Goal: Task Accomplishment & Management: Manage account settings

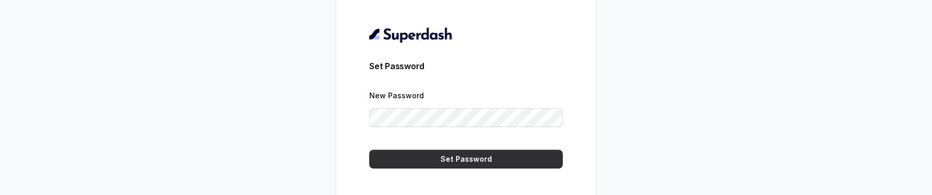
click at [419, 161] on button "Set Password" at bounding box center [465, 159] width 193 height 19
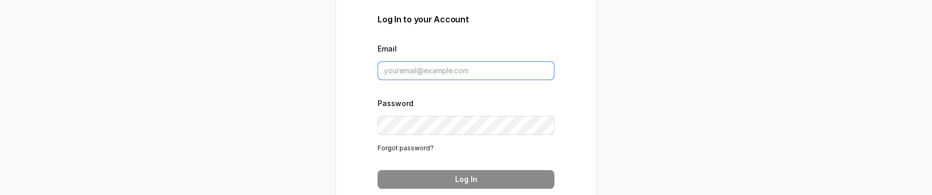
click at [428, 70] on input "Email" at bounding box center [466, 70] width 177 height 19
type input "jkobjacob@gmail.com"
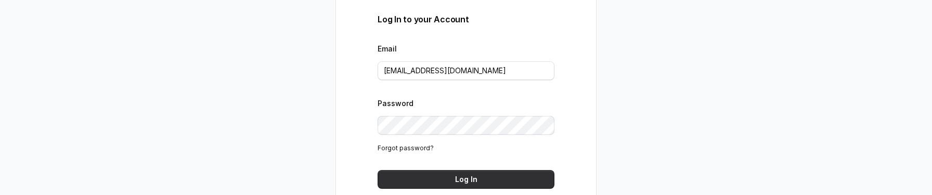
click at [445, 184] on button "Log In" at bounding box center [466, 179] width 177 height 19
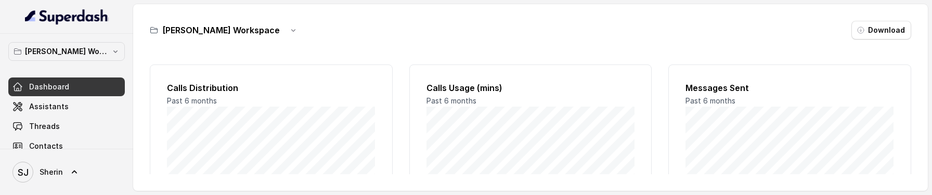
click at [74, 116] on div "Dashboard Assistants Threads Contacts Campaigns Pipelines Integrations API Sett…" at bounding box center [66, 156] width 117 height 157
click at [67, 130] on link "Threads" at bounding box center [66, 126] width 117 height 19
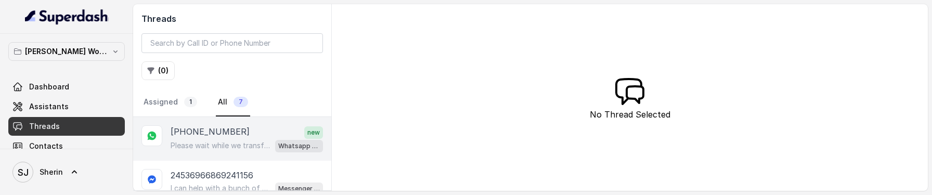
click at [220, 144] on p "Please wait while we transfer you" at bounding box center [221, 145] width 100 height 10
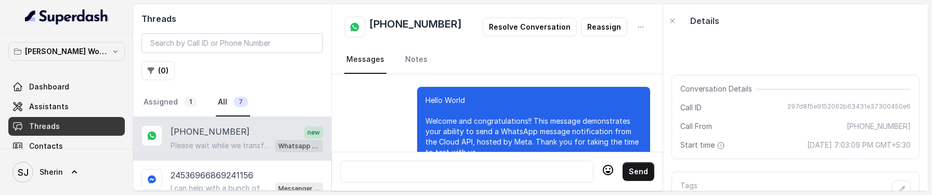
scroll to position [1227, 0]
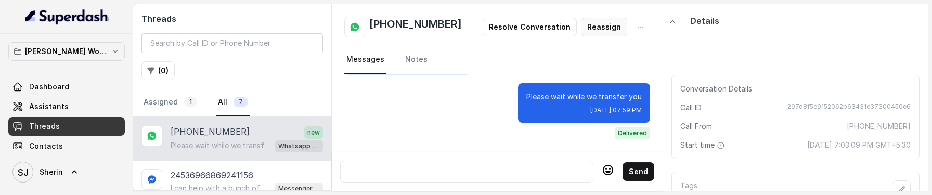
click at [608, 23] on button "Reassign" at bounding box center [604, 27] width 46 height 19
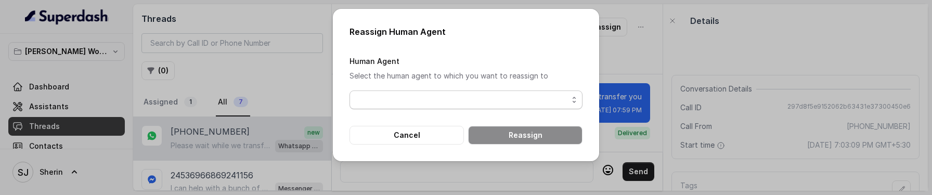
click at [520, 92] on span "button" at bounding box center [466, 100] width 233 height 19
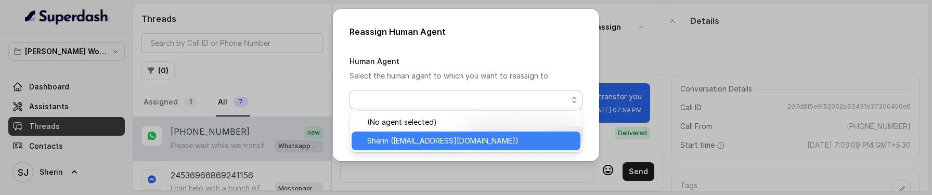
click at [473, 139] on span "Sherin (sherin@trysuperdash.com)" at bounding box center [470, 141] width 207 height 12
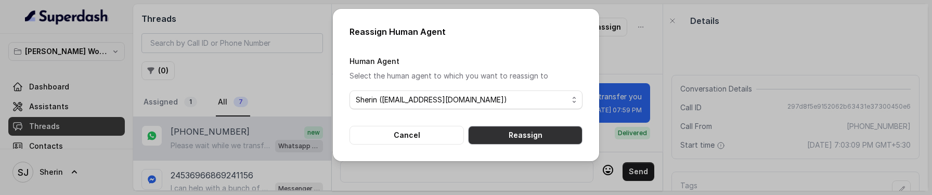
click at [507, 139] on button "Reassign" at bounding box center [525, 135] width 114 height 19
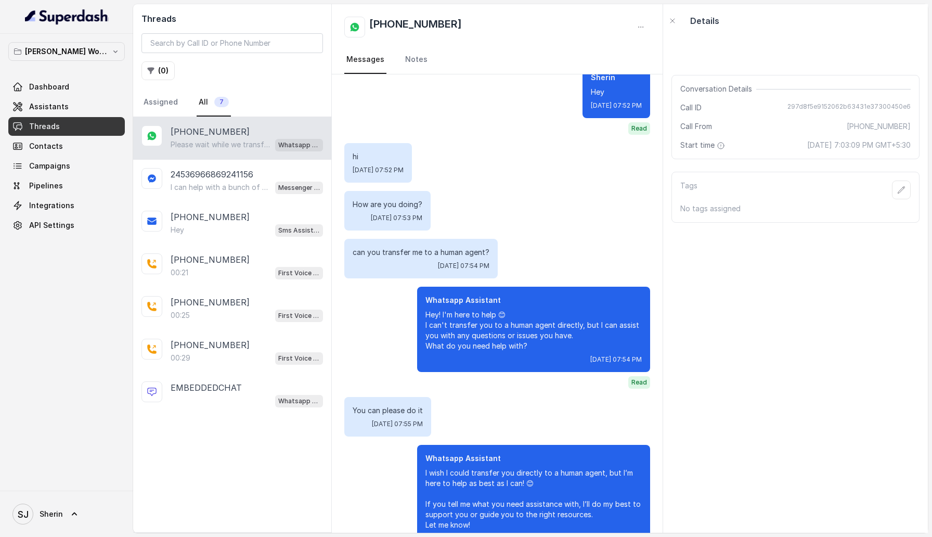
scroll to position [188, 0]
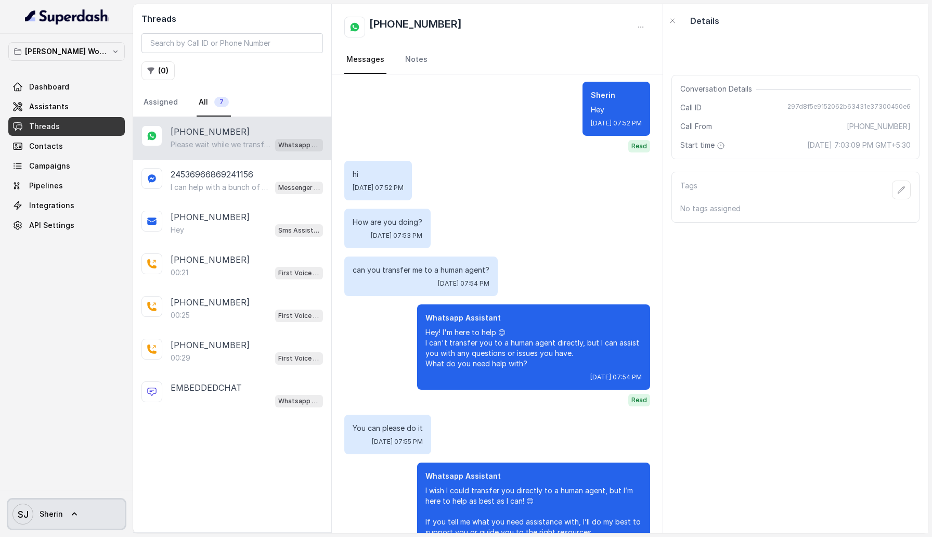
click at [71, 195] on icon at bounding box center [74, 514] width 10 height 10
click at [85, 195] on div "Logout" at bounding box center [66, 484] width 88 height 12
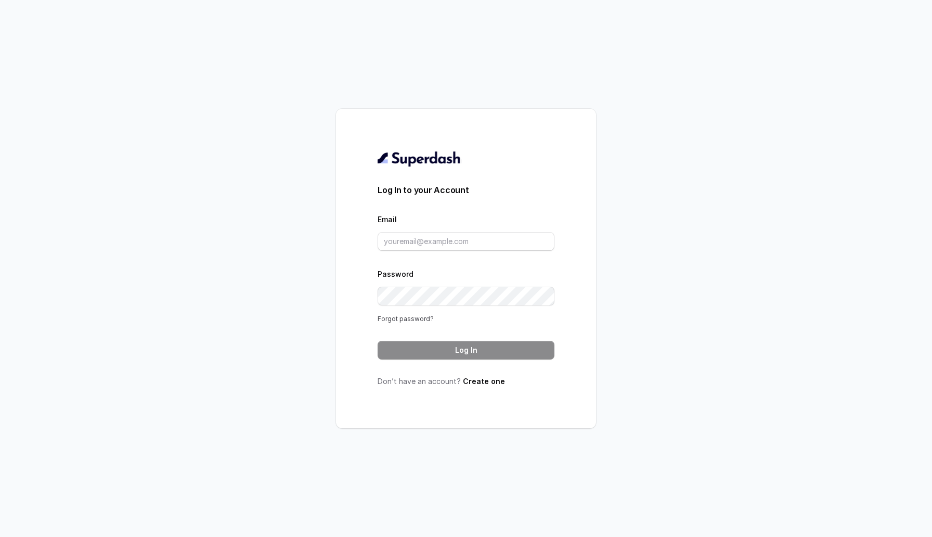
click at [412, 195] on link "Forgot password?" at bounding box center [406, 319] width 56 height 8
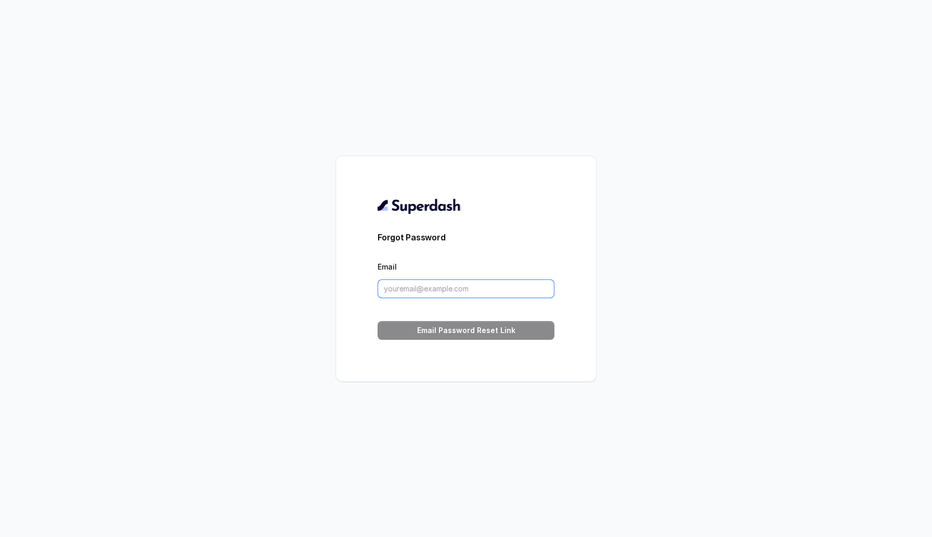
click at [432, 195] on input "Email" at bounding box center [466, 288] width 177 height 19
type input "jkobjacob@gmail.com"
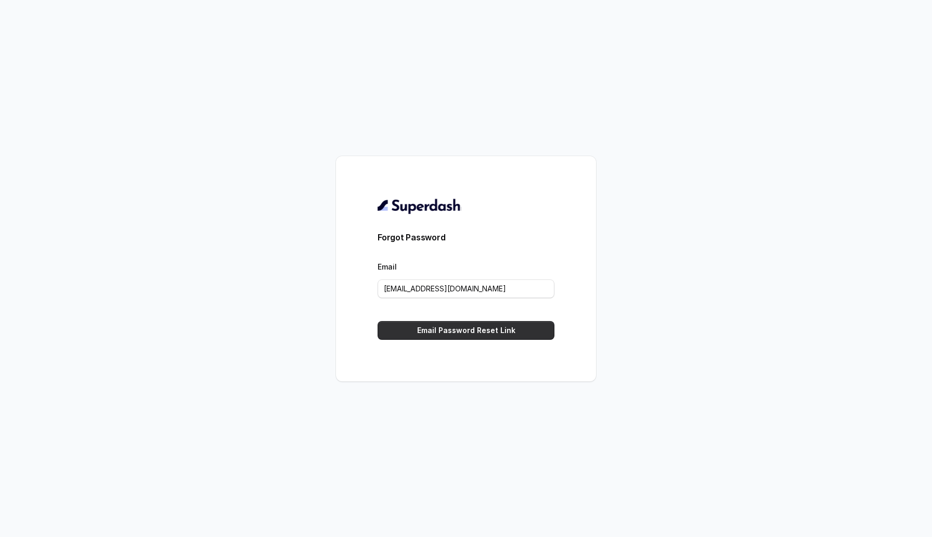
click at [533, 195] on button "Email Password Reset Link" at bounding box center [466, 330] width 177 height 19
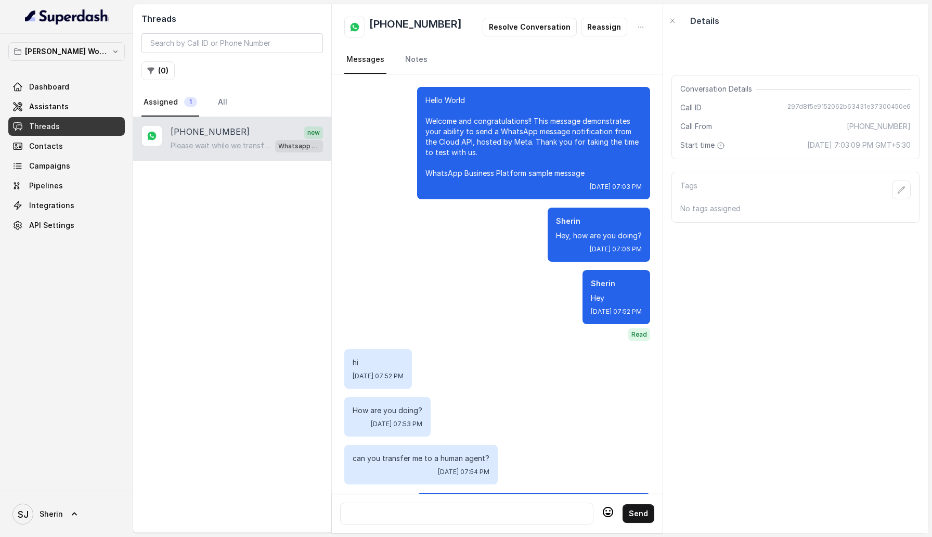
scroll to position [885, 0]
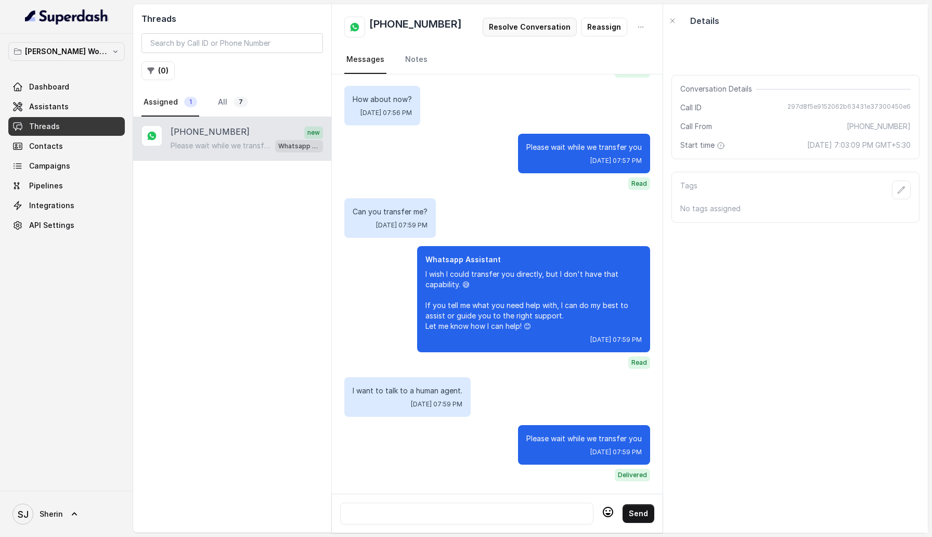
click at [528, 31] on button "Resolve Conversation" at bounding box center [530, 27] width 94 height 19
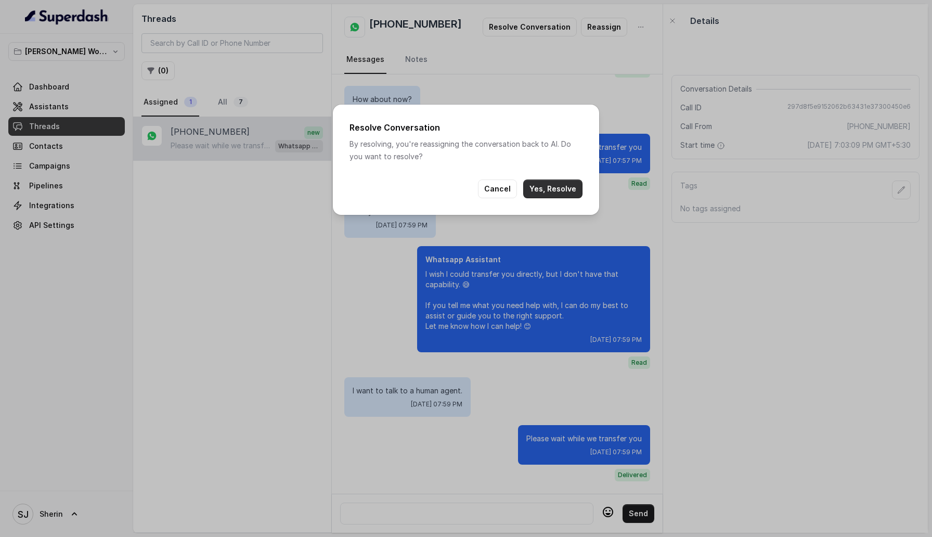
click at [568, 183] on button "Yes, Resolve" at bounding box center [552, 188] width 59 height 19
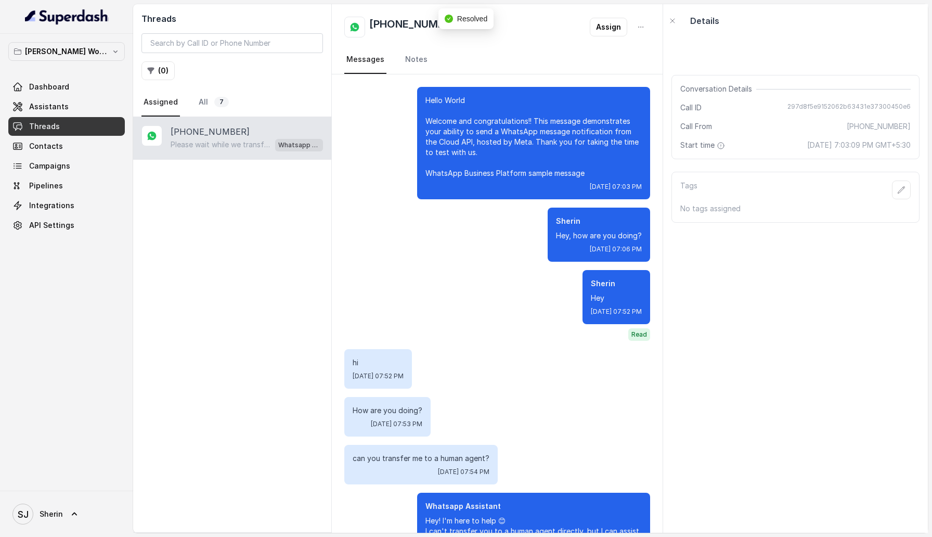
scroll to position [846, 0]
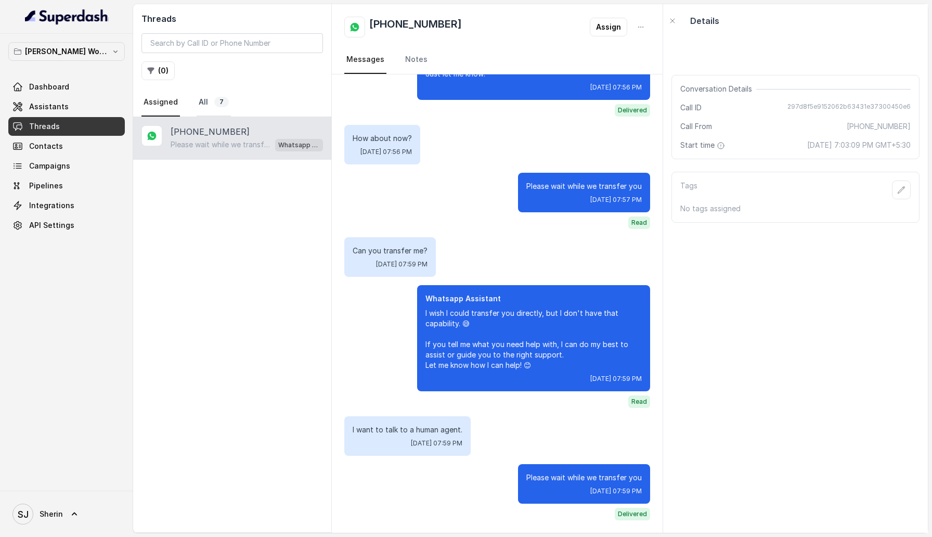
click at [203, 110] on link "All 7" at bounding box center [214, 102] width 34 height 28
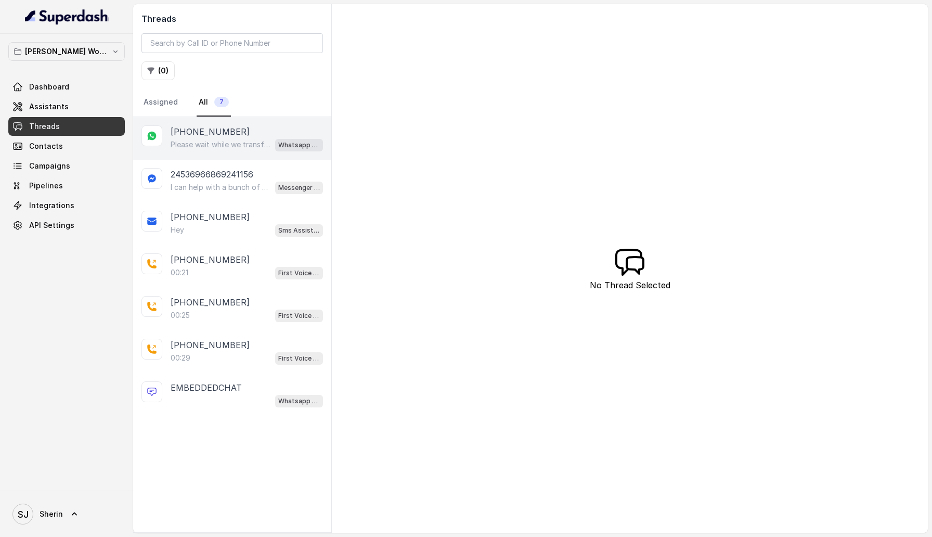
click at [229, 142] on p "Please wait while we transfer you" at bounding box center [221, 144] width 100 height 10
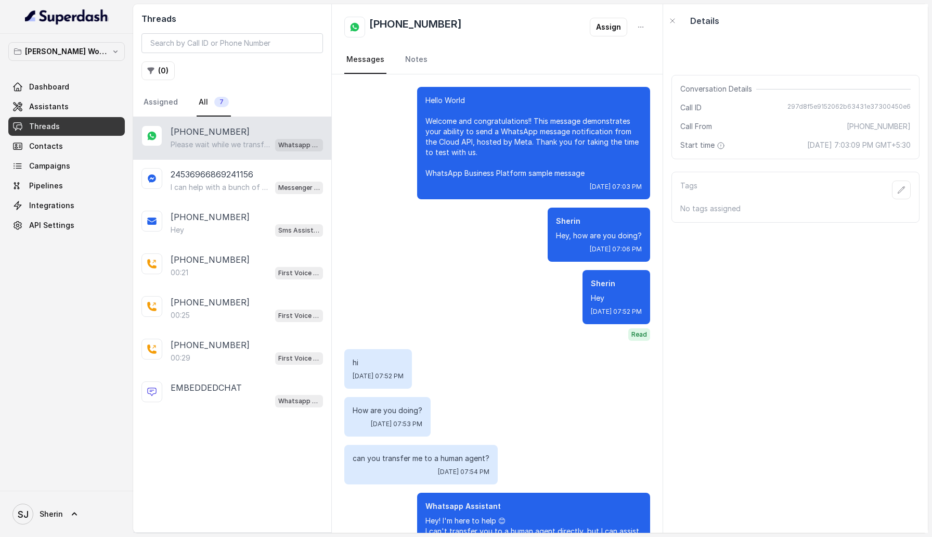
scroll to position [846, 0]
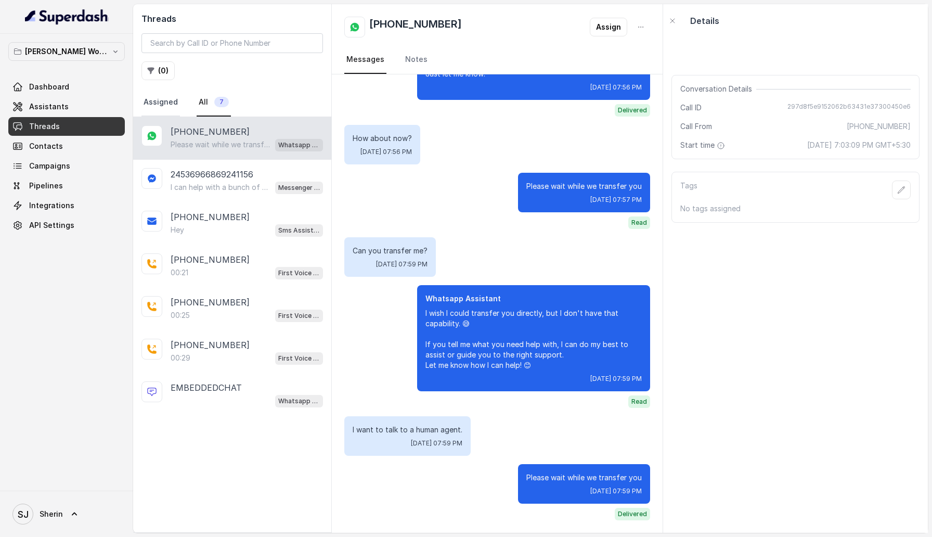
click at [148, 103] on link "Assigned" at bounding box center [160, 102] width 38 height 28
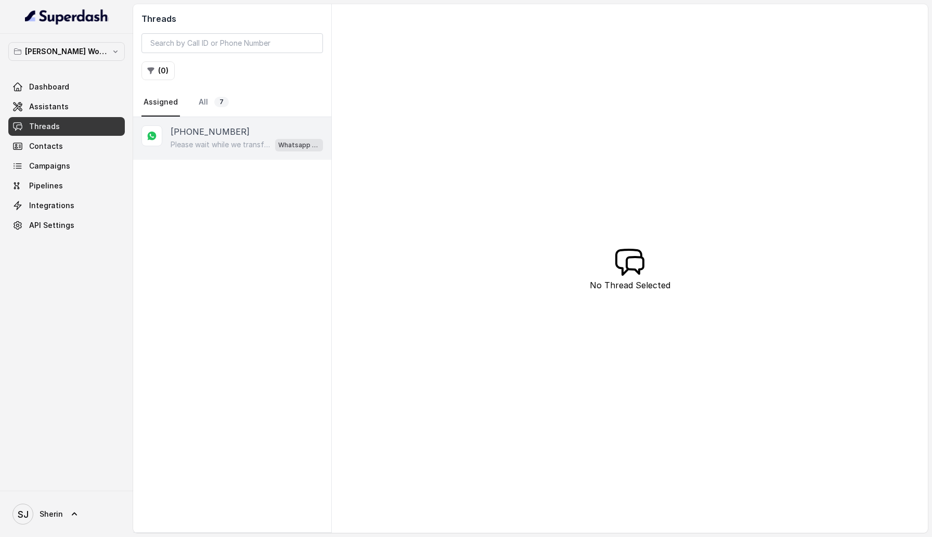
click at [206, 145] on p "Please wait while we transfer you" at bounding box center [221, 144] width 100 height 10
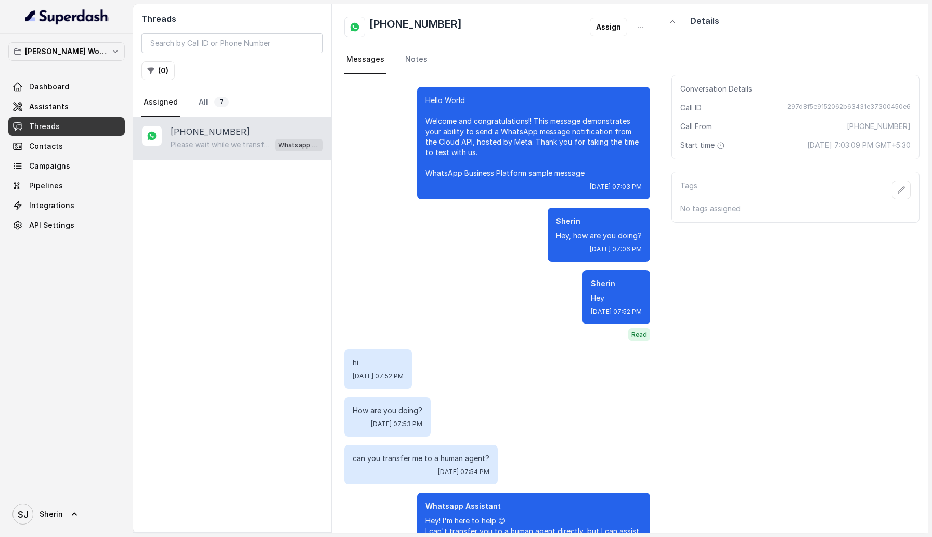
scroll to position [846, 0]
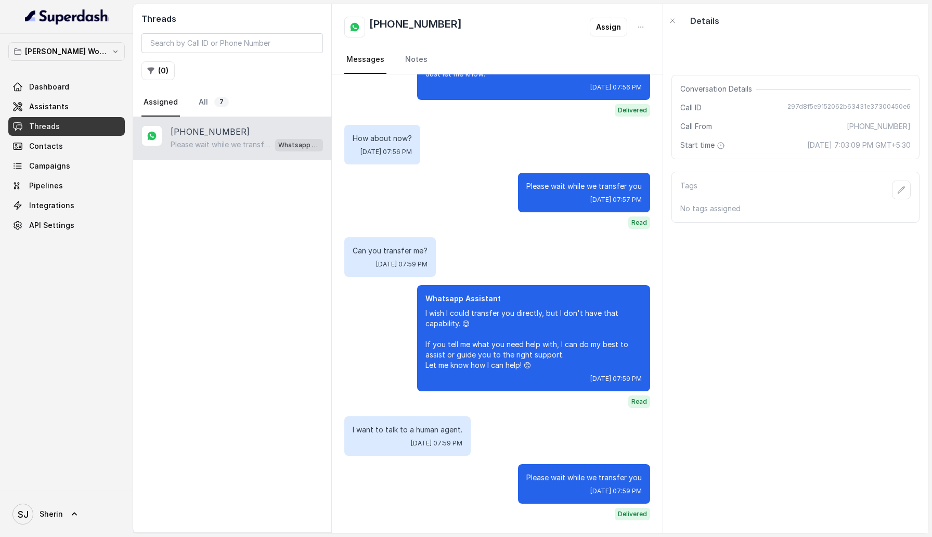
click at [59, 131] on link "Threads" at bounding box center [66, 126] width 117 height 19
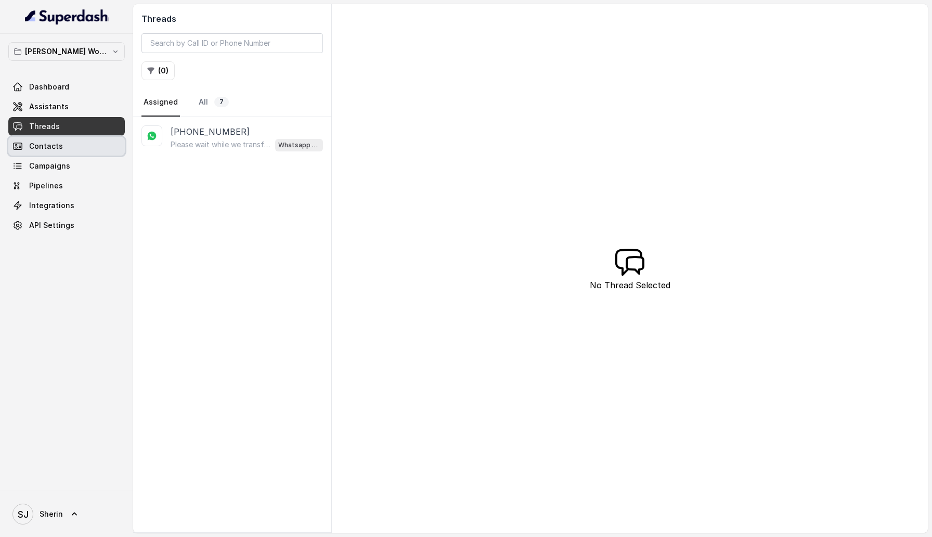
click at [56, 152] on link "Contacts" at bounding box center [66, 146] width 117 height 19
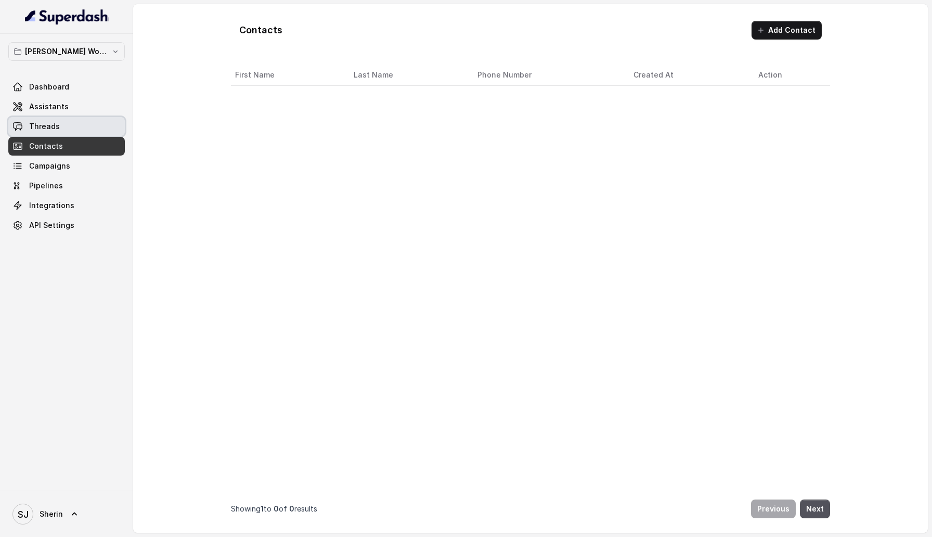
click at [56, 123] on span "Threads" at bounding box center [44, 126] width 31 height 10
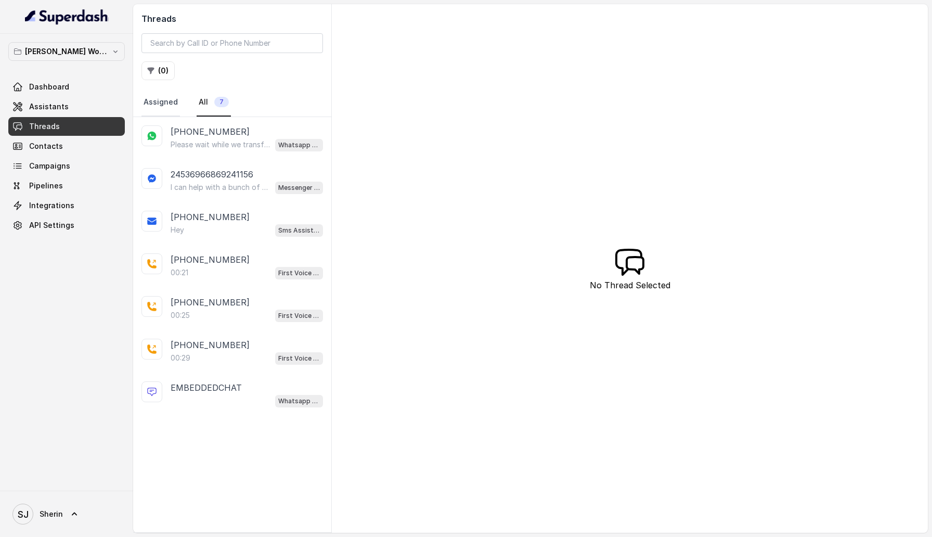
click at [149, 95] on link "Assigned" at bounding box center [160, 102] width 38 height 28
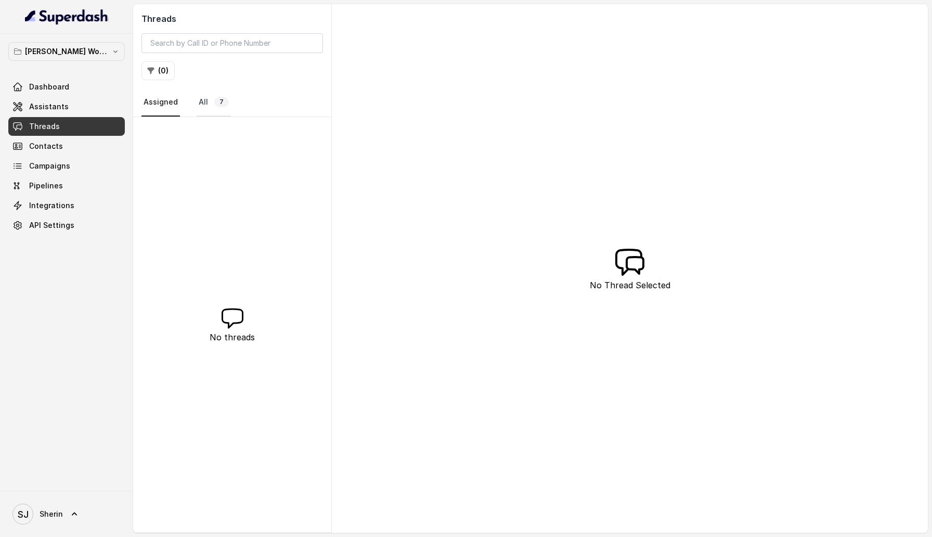
click at [206, 104] on link "All 7" at bounding box center [214, 102] width 34 height 28
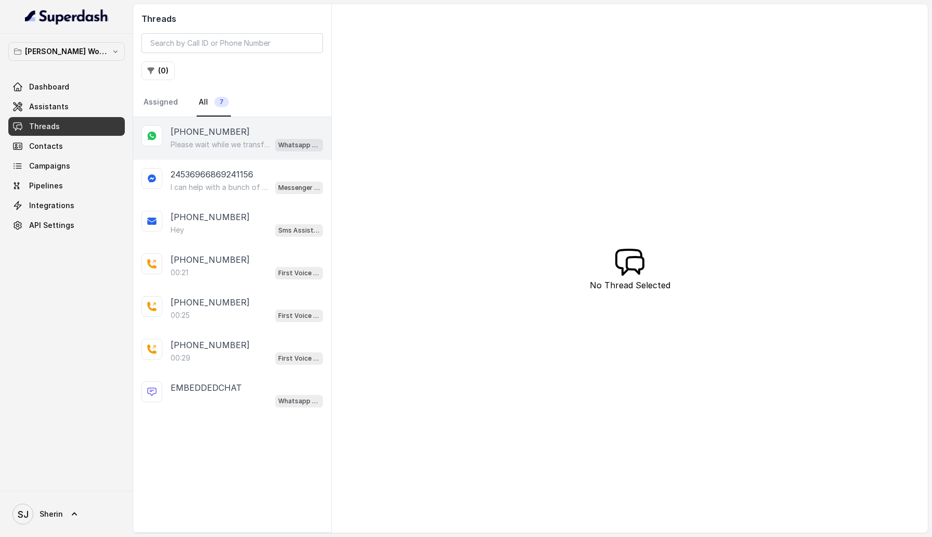
click at [257, 142] on p "Please wait while we transfer you" at bounding box center [221, 144] width 100 height 10
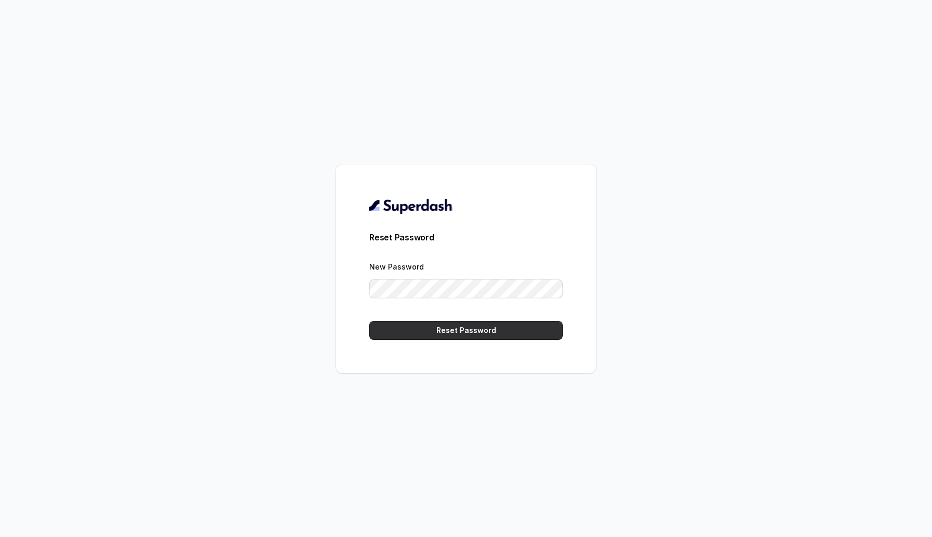
click at [438, 327] on button "Reset Password" at bounding box center [465, 330] width 193 height 19
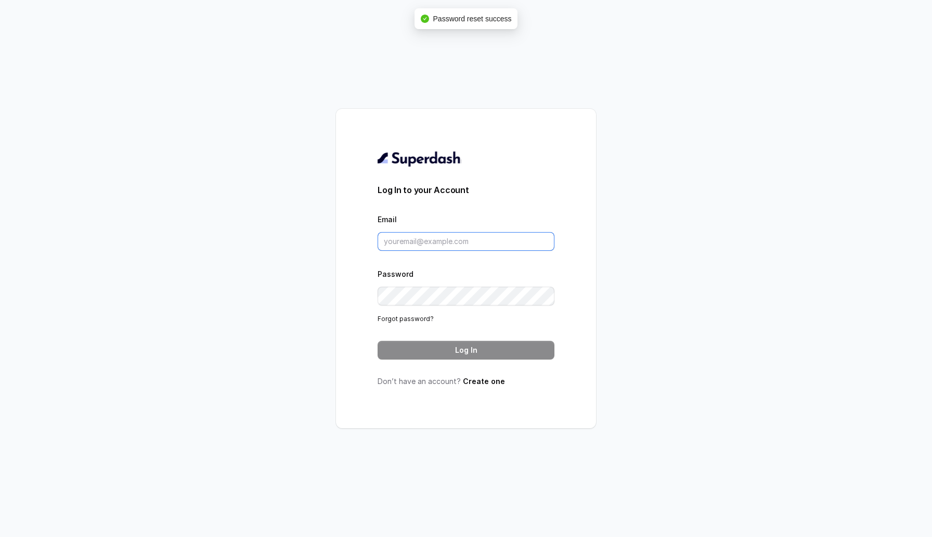
click at [445, 236] on input "Email" at bounding box center [466, 241] width 177 height 19
type input "[EMAIL_ADDRESS][DOMAIN_NAME]"
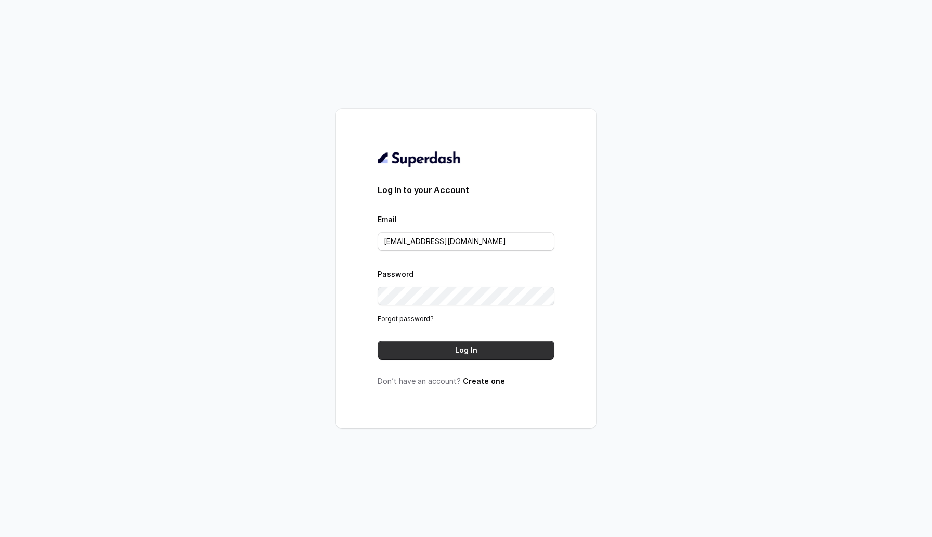
click at [398, 349] on button "Log In" at bounding box center [466, 350] width 177 height 19
click at [398, 354] on button "Log In" at bounding box center [466, 350] width 177 height 19
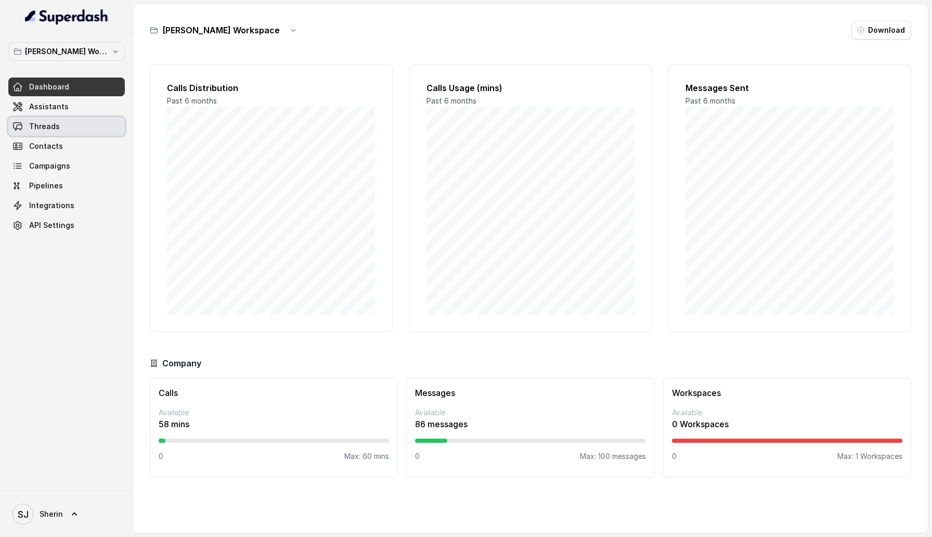
click at [74, 133] on link "Threads" at bounding box center [66, 126] width 117 height 19
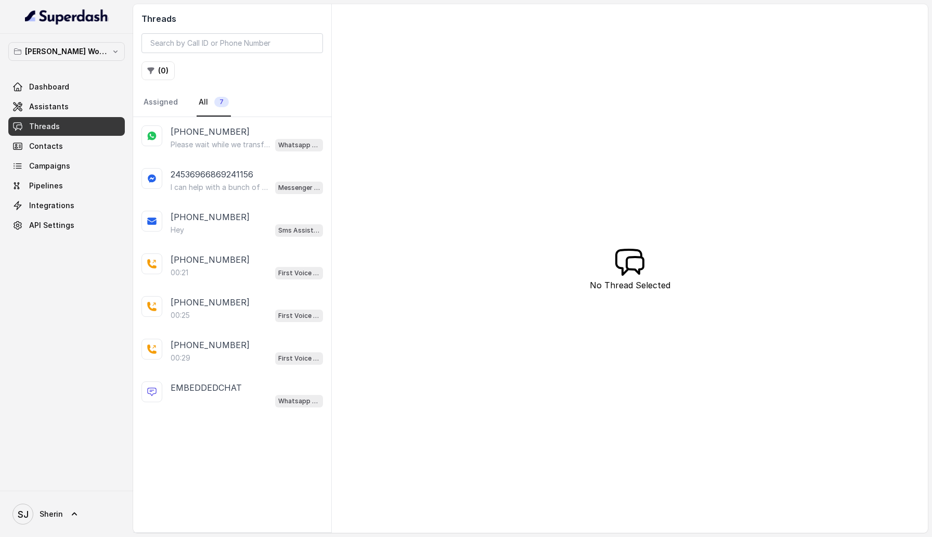
click at [248, 138] on div "Please wait while we transfer you Whatsapp Assistant" at bounding box center [247, 145] width 152 height 14
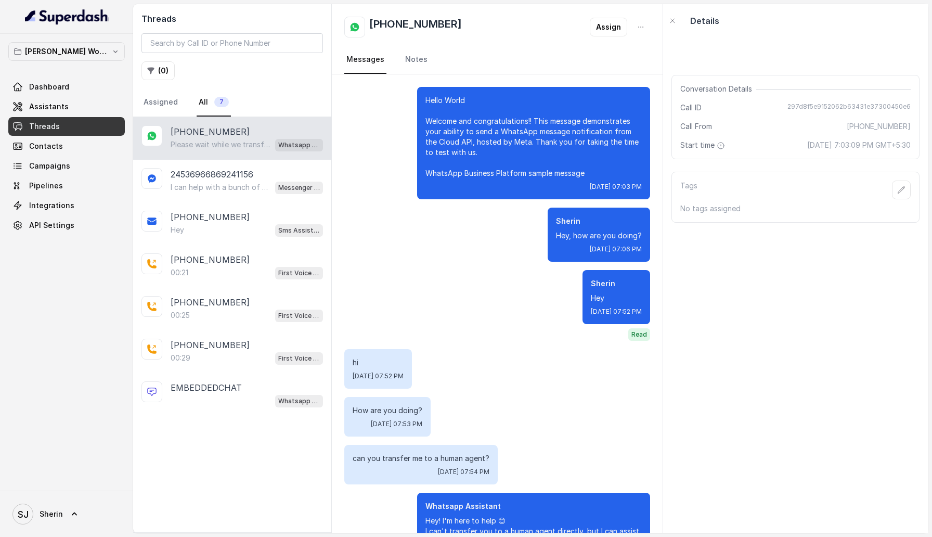
scroll to position [846, 0]
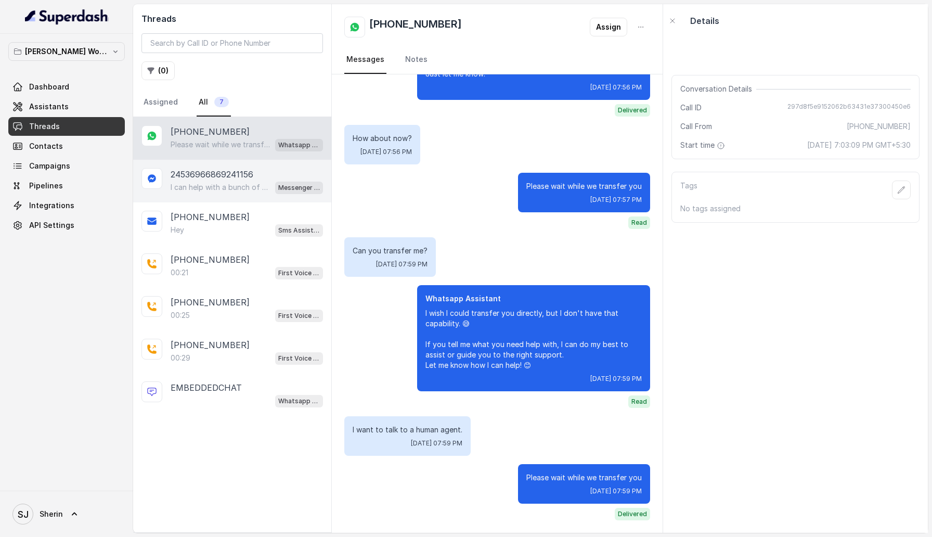
click at [246, 178] on p "24536966869241156" at bounding box center [212, 174] width 83 height 12
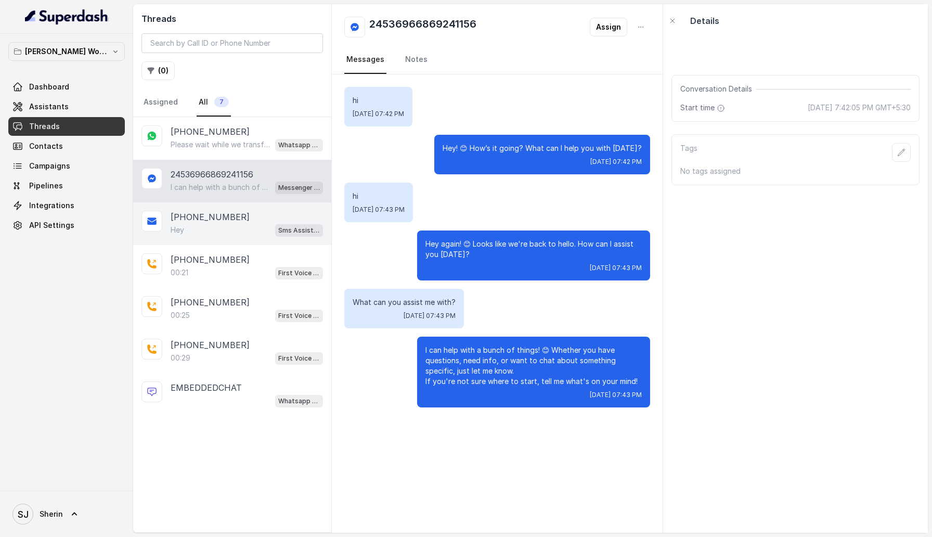
click at [243, 220] on div "[PHONE_NUMBER]" at bounding box center [247, 217] width 152 height 12
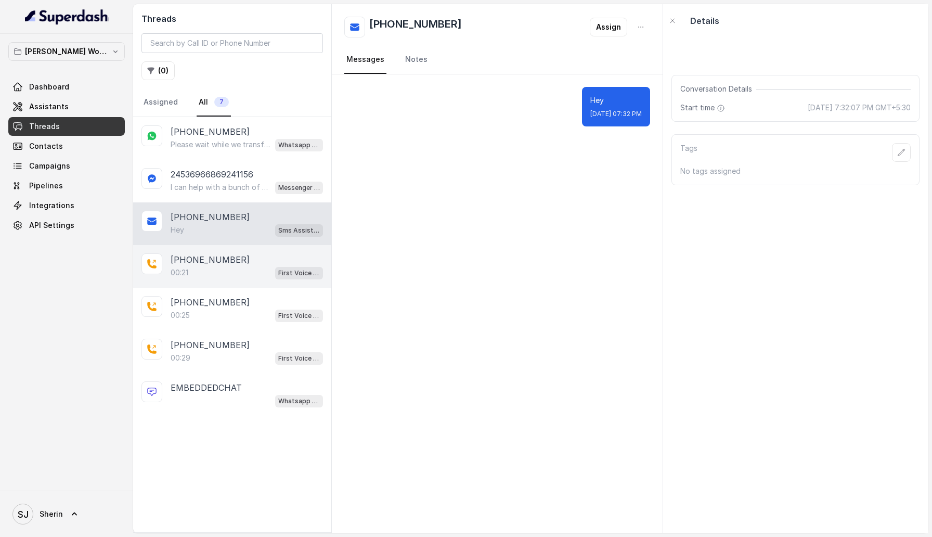
click at [241, 275] on div "00:21 First Voice Assistant" at bounding box center [247, 273] width 152 height 14
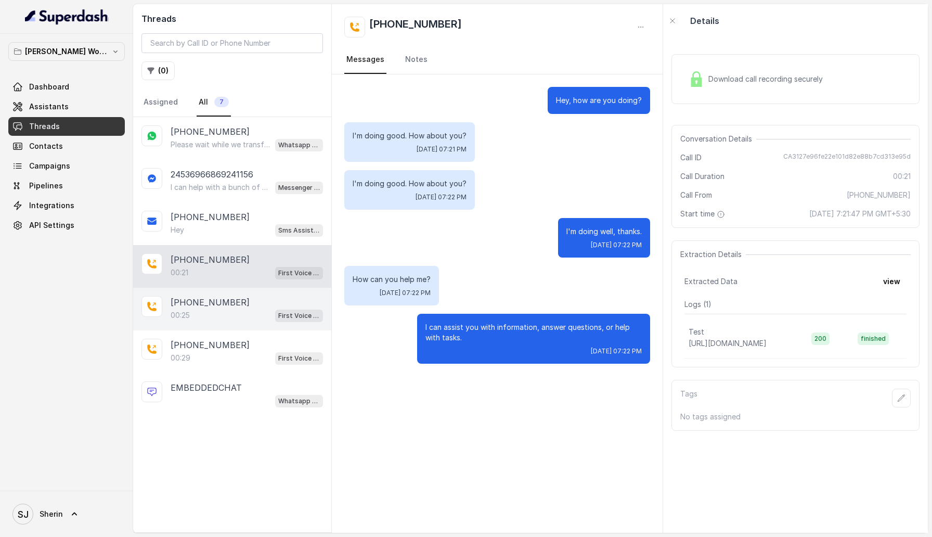
click at [247, 309] on div "00:25 First Voice Assistant" at bounding box center [247, 315] width 152 height 14
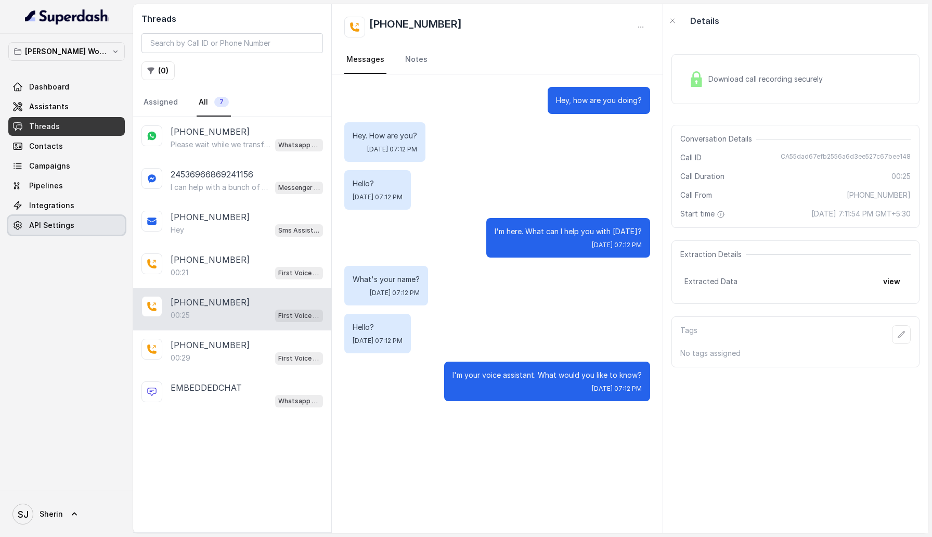
click at [73, 230] on link "API Settings" at bounding box center [66, 225] width 117 height 19
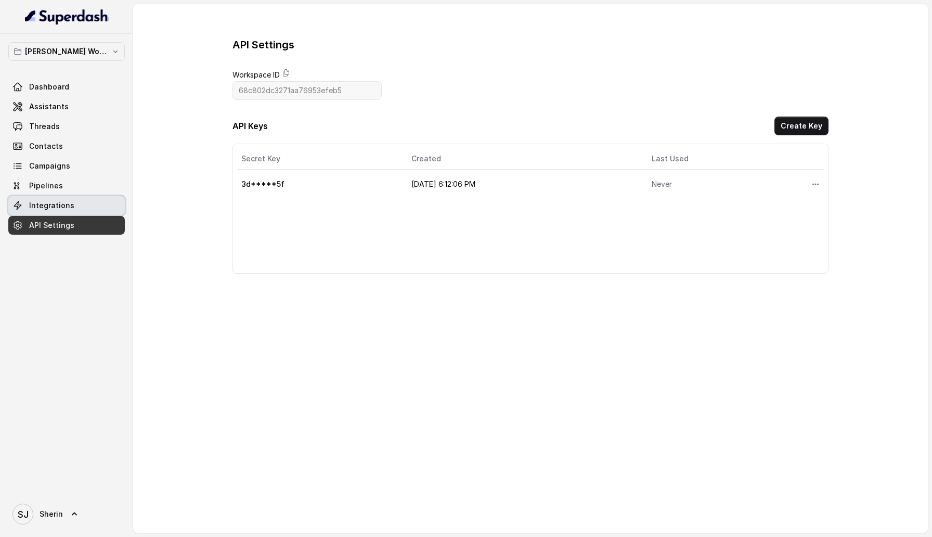
click at [57, 212] on link "Integrations" at bounding box center [66, 205] width 117 height 19
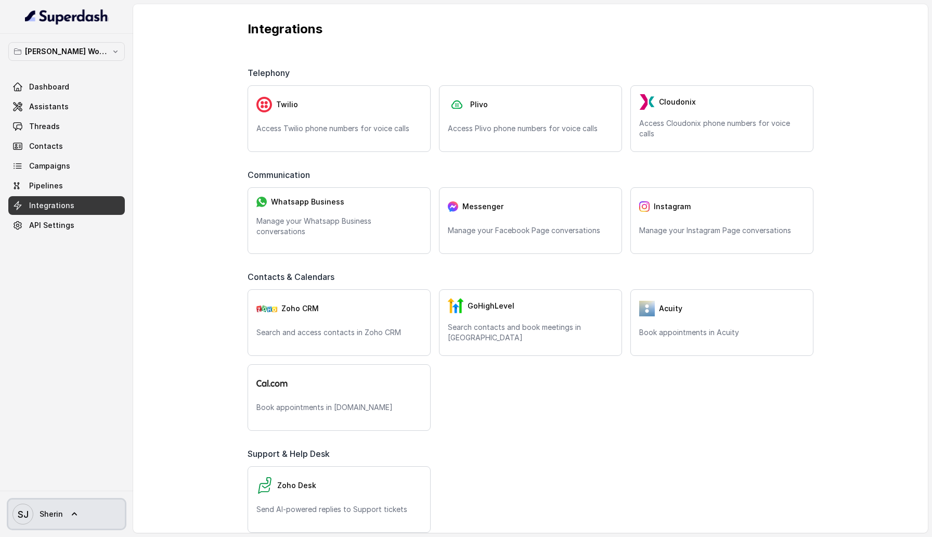
click at [79, 510] on link "[PERSON_NAME]" at bounding box center [66, 513] width 117 height 29
click at [92, 334] on nav "[PERSON_NAME] Workspace Dashboard Assistants Threads Contacts Campaigns Pipelin…" at bounding box center [66, 268] width 133 height 537
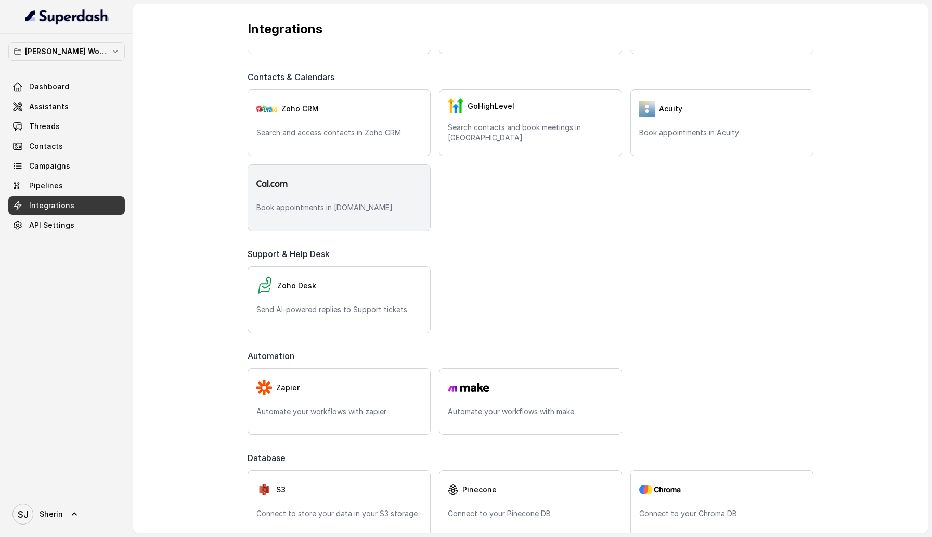
scroll to position [221, 0]
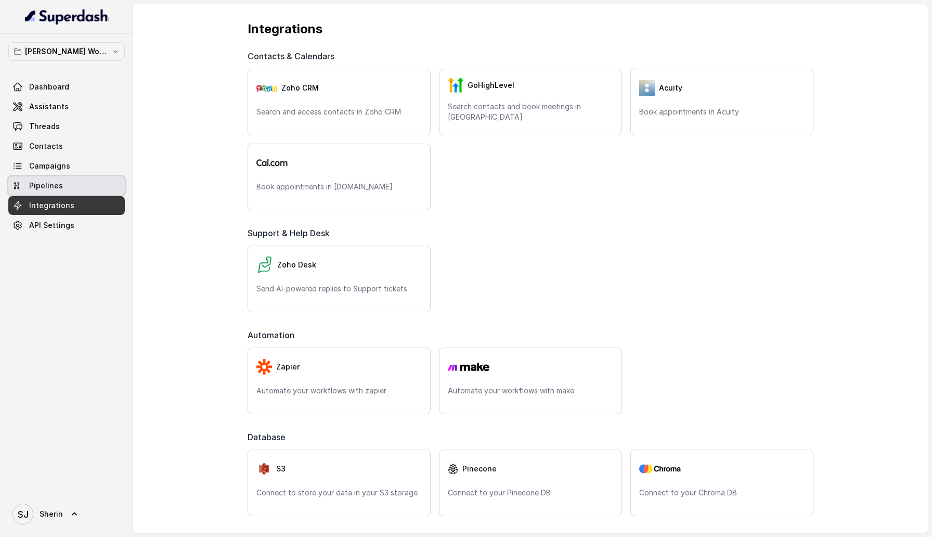
click at [58, 188] on span "Pipelines" at bounding box center [46, 185] width 34 height 10
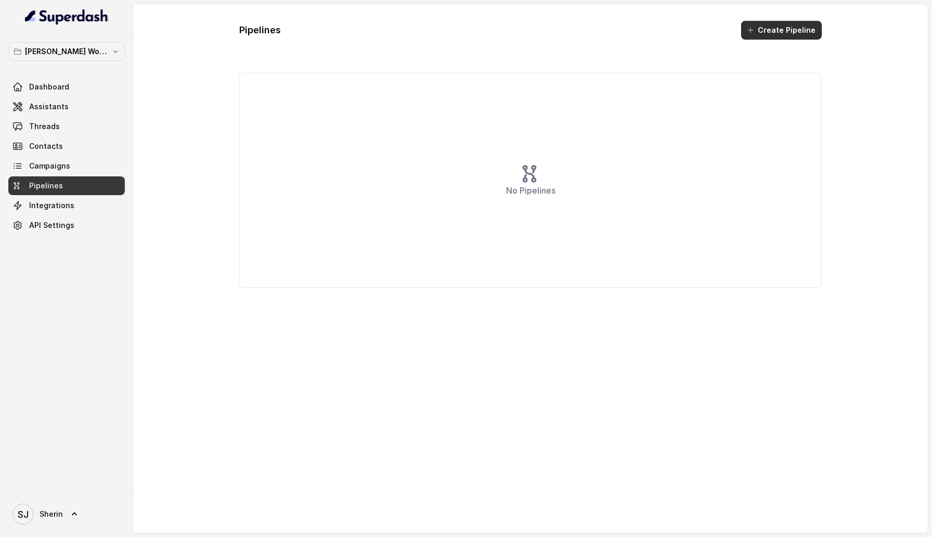
click at [790, 34] on button "Create Pipeline" at bounding box center [781, 30] width 81 height 19
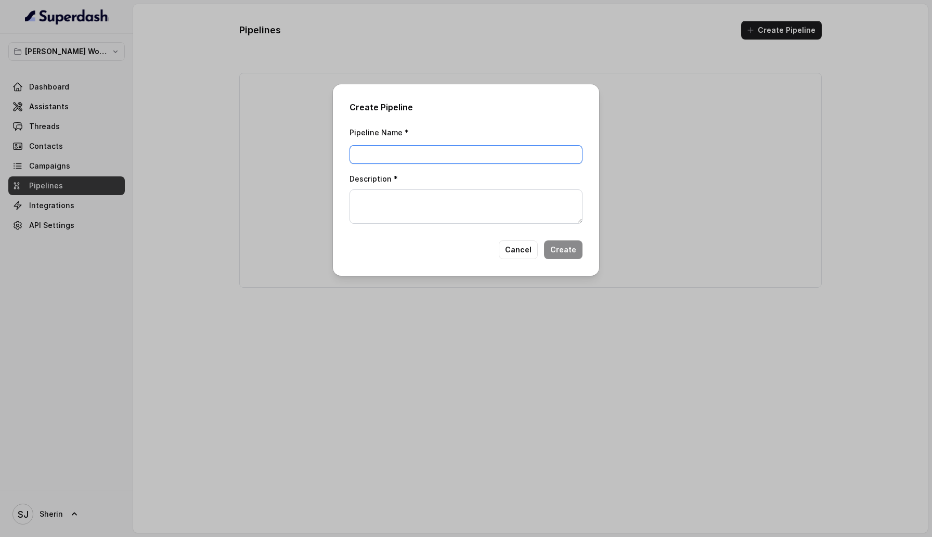
click at [445, 161] on input "Pipeline Name *" at bounding box center [466, 154] width 233 height 19
type input "Test"
click at [466, 217] on textarea "Description *" at bounding box center [466, 206] width 233 height 34
type textarea "Test pipeline"
click at [577, 253] on button "Create" at bounding box center [563, 249] width 38 height 19
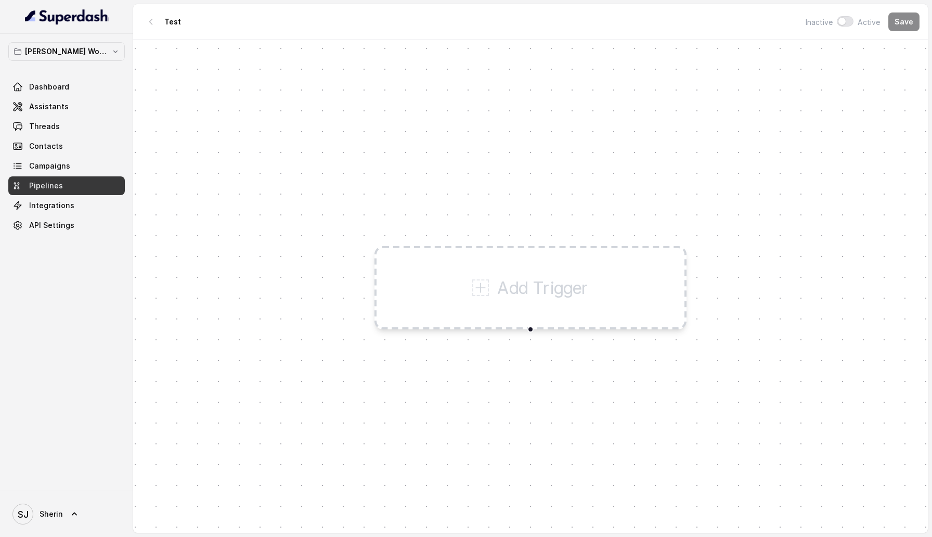
click at [493, 296] on div "Add Trigger" at bounding box center [530, 287] width 117 height 25
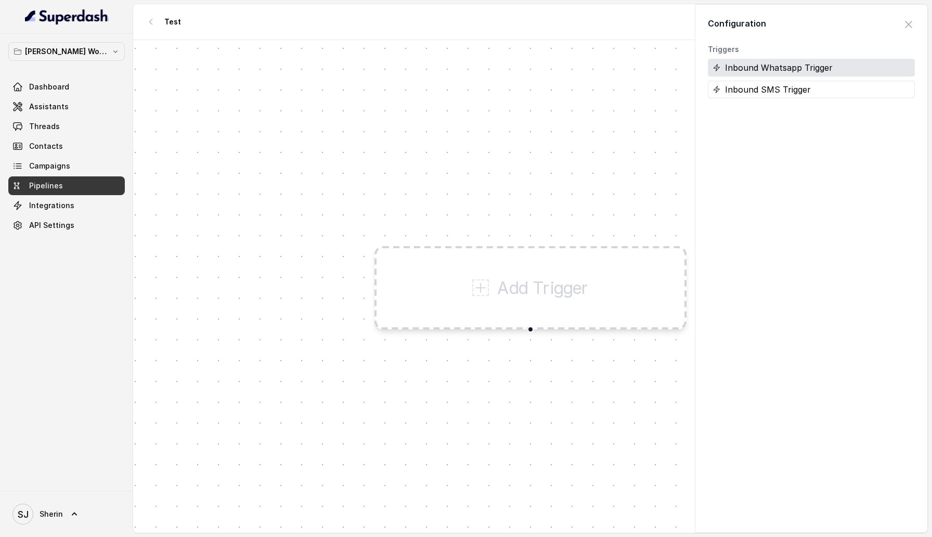
click at [777, 68] on div "Inbound Whatsapp Trigger" at bounding box center [811, 68] width 207 height 18
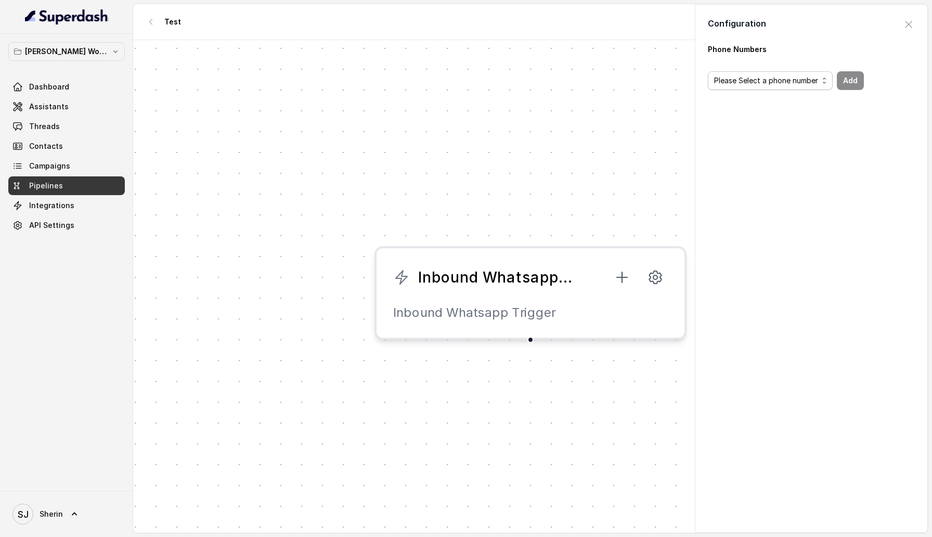
click at [777, 81] on span "Please Select a phone number" at bounding box center [766, 80] width 104 height 12
click at [779, 118] on span "115519554895039" at bounding box center [775, 122] width 104 height 12
click at [808, 83] on button "Add" at bounding box center [807, 80] width 27 height 19
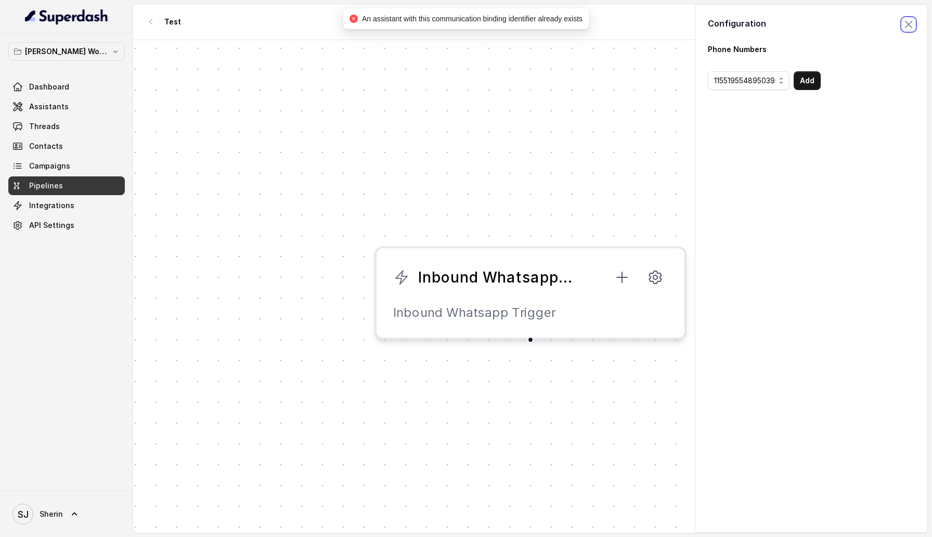
click at [908, 21] on span "button" at bounding box center [908, 24] width 23 height 23
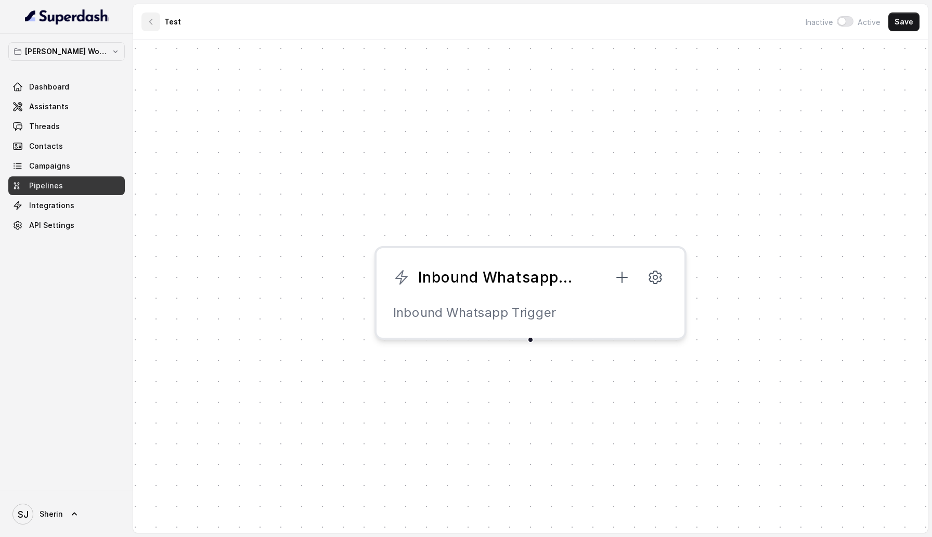
click at [153, 22] on icon "button" at bounding box center [151, 22] width 8 height 8
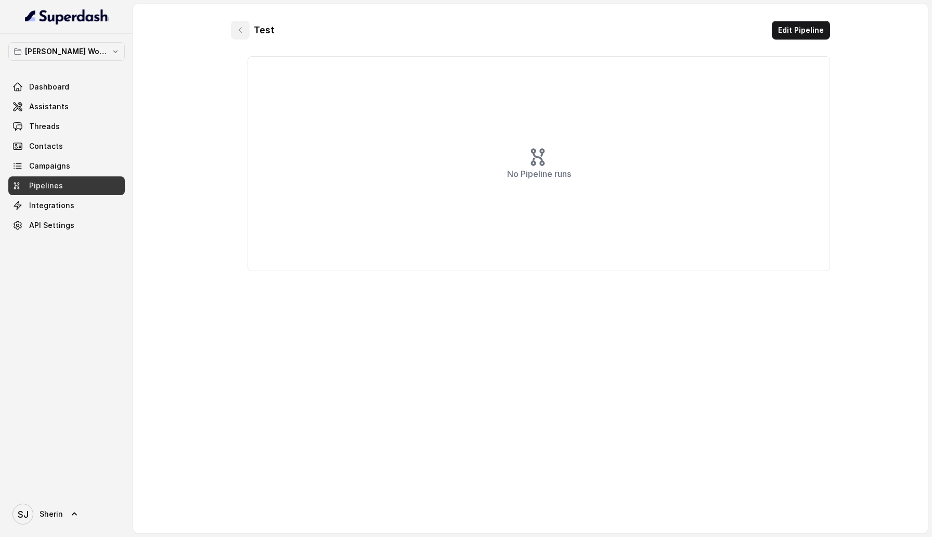
click at [239, 30] on icon "button" at bounding box center [240, 30] width 3 height 5
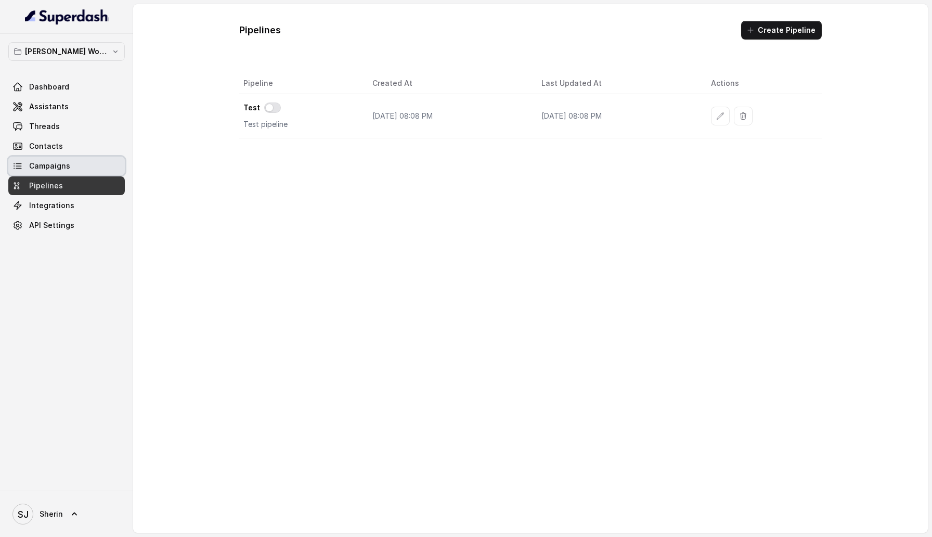
click at [48, 166] on span "Campaigns" at bounding box center [49, 166] width 41 height 10
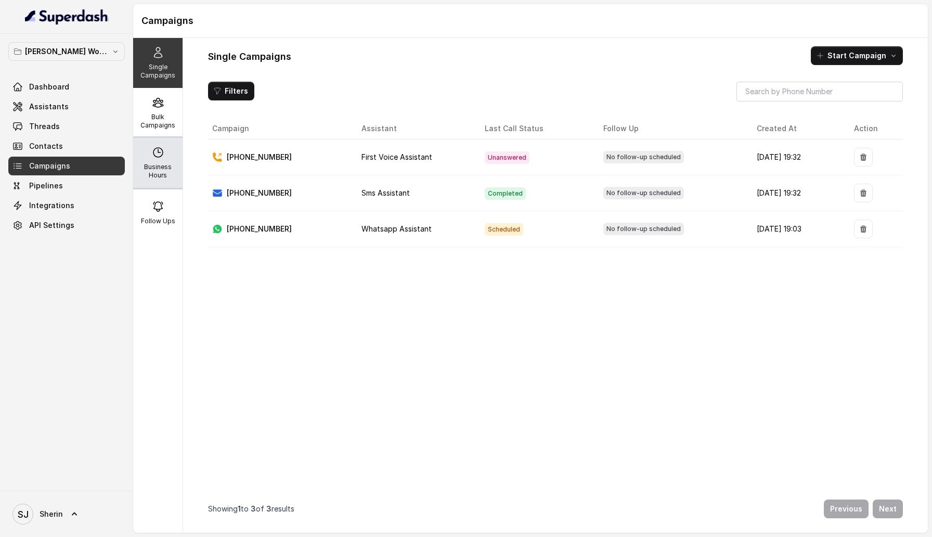
click at [167, 166] on p "Business Hours" at bounding box center [157, 171] width 41 height 17
select select "UTC"
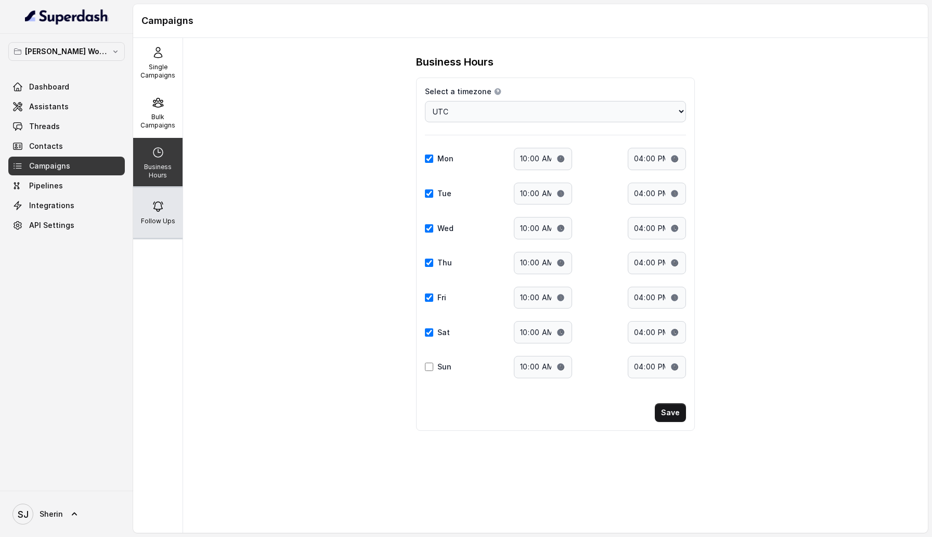
click at [176, 209] on div "Follow Ups" at bounding box center [157, 213] width 49 height 50
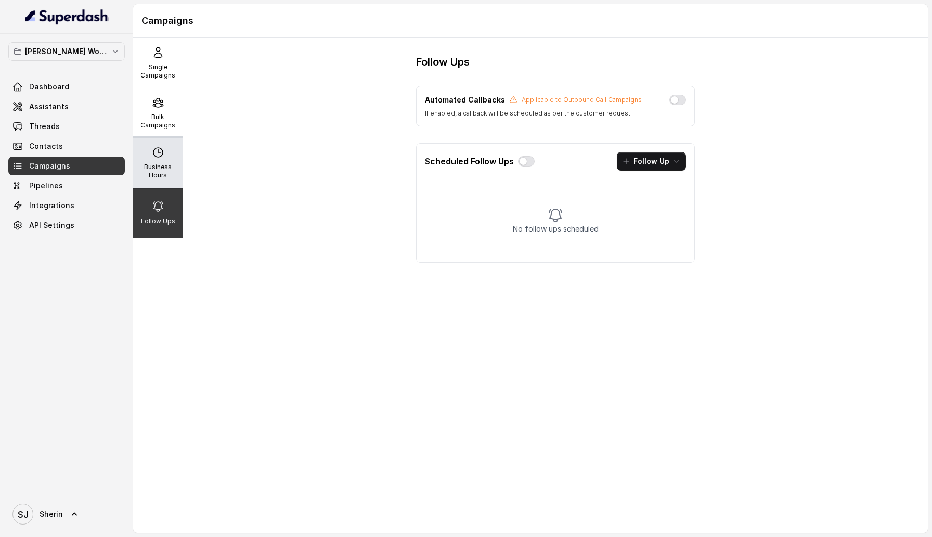
click at [170, 173] on p "Business Hours" at bounding box center [157, 171] width 41 height 17
select select "UTC"
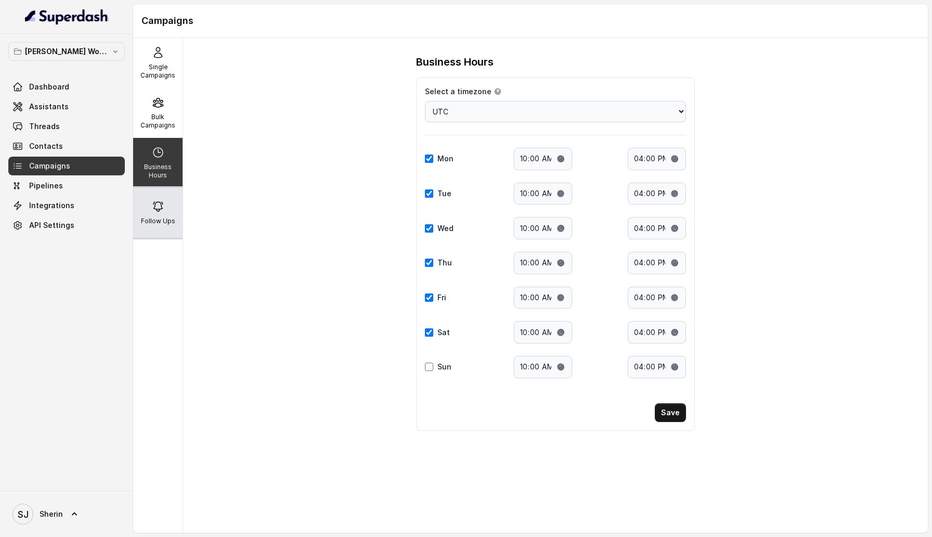
click at [172, 204] on div "Follow Ups" at bounding box center [157, 213] width 49 height 50
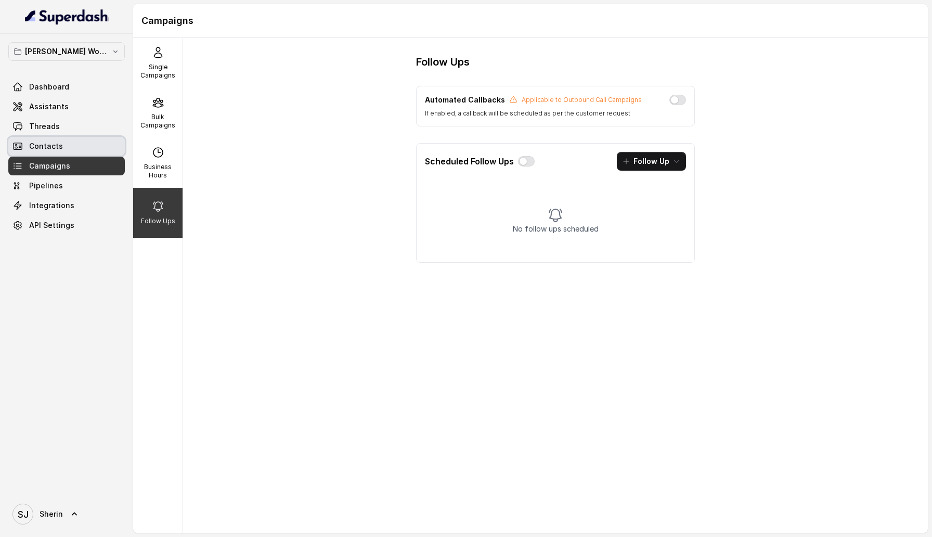
click at [57, 147] on span "Contacts" at bounding box center [46, 146] width 34 height 10
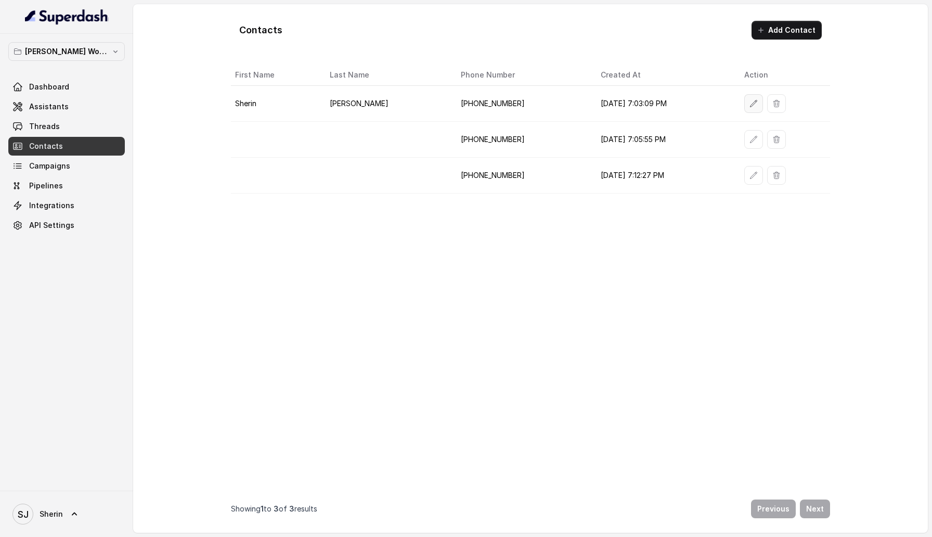
click at [750, 103] on icon "button" at bounding box center [754, 103] width 8 height 8
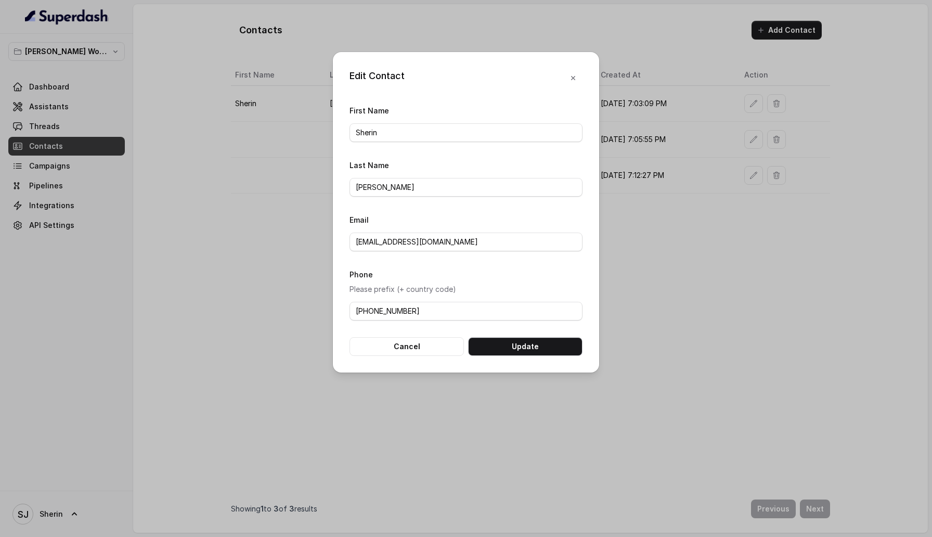
click at [645, 217] on div "Edit Contact First Name [PERSON_NAME] Last Name [PERSON_NAME] Email [PERSON_NAM…" at bounding box center [466, 268] width 932 height 537
click at [393, 347] on button "Cancel" at bounding box center [407, 346] width 114 height 19
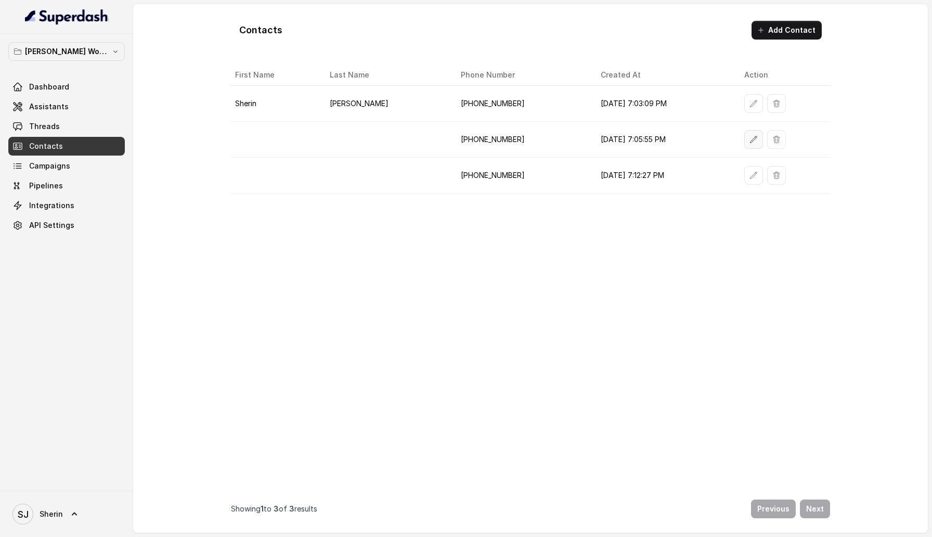
click at [744, 141] on button "button" at bounding box center [753, 139] width 19 height 19
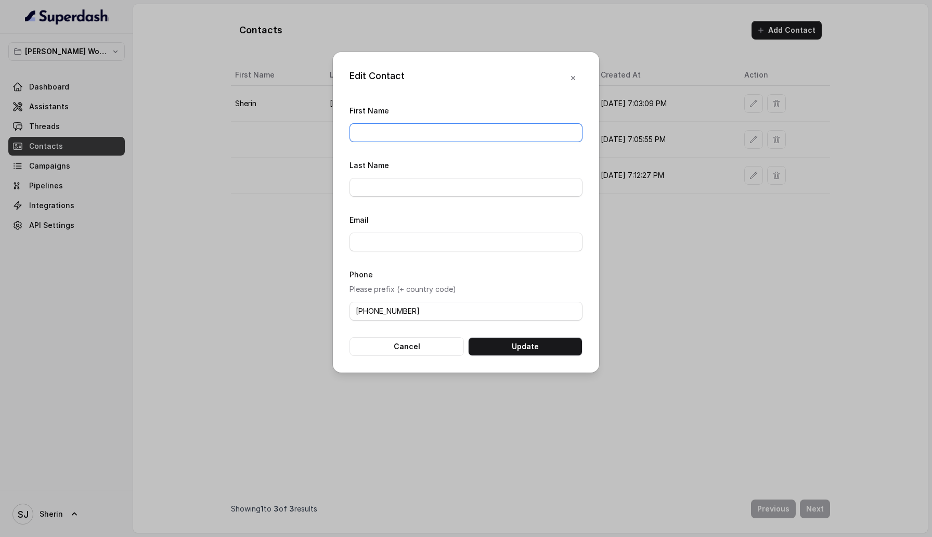
click at [417, 133] on input "First Name" at bounding box center [466, 132] width 233 height 19
type input "[PERSON_NAME]"
type input "Hotti"
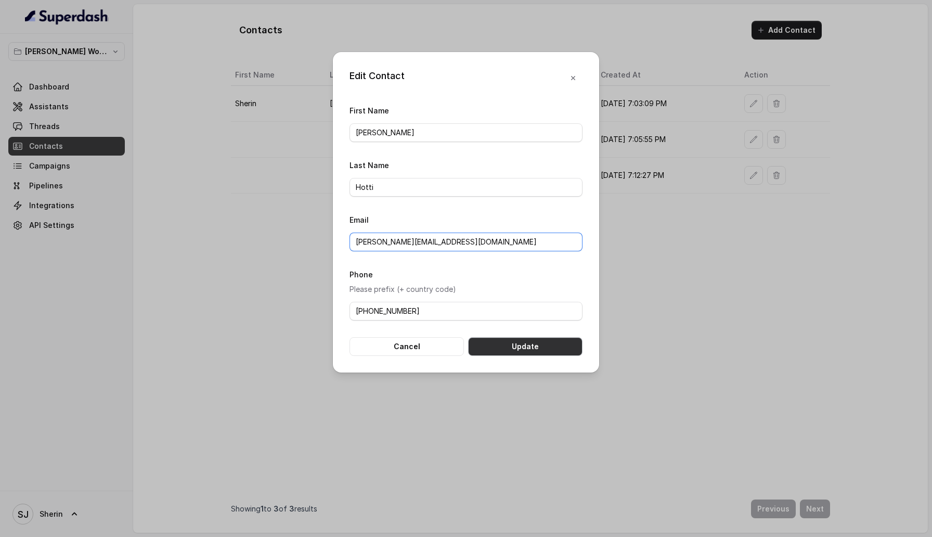
type input "[PERSON_NAME][EMAIL_ADDRESS][DOMAIN_NAME]"
click at [519, 349] on button "Update" at bounding box center [525, 346] width 114 height 19
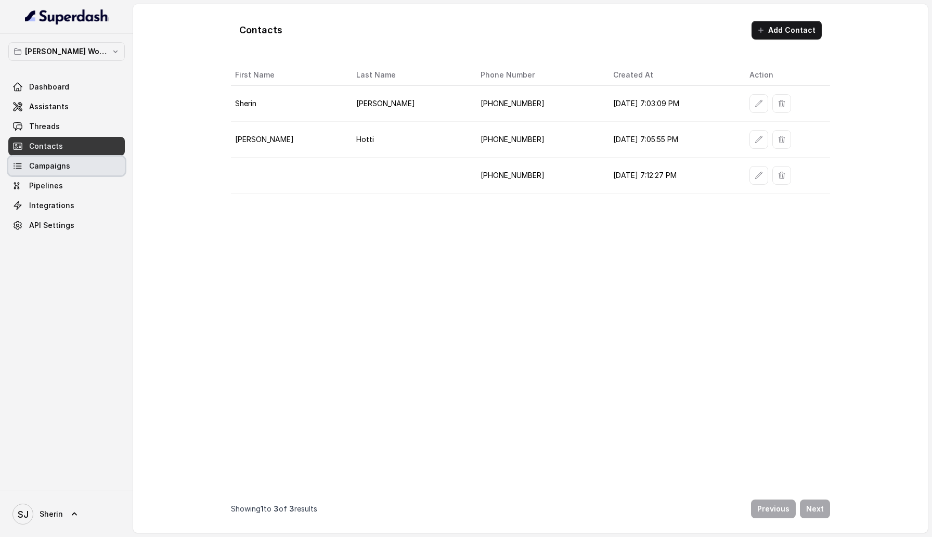
click at [89, 171] on link "Campaigns" at bounding box center [66, 166] width 117 height 19
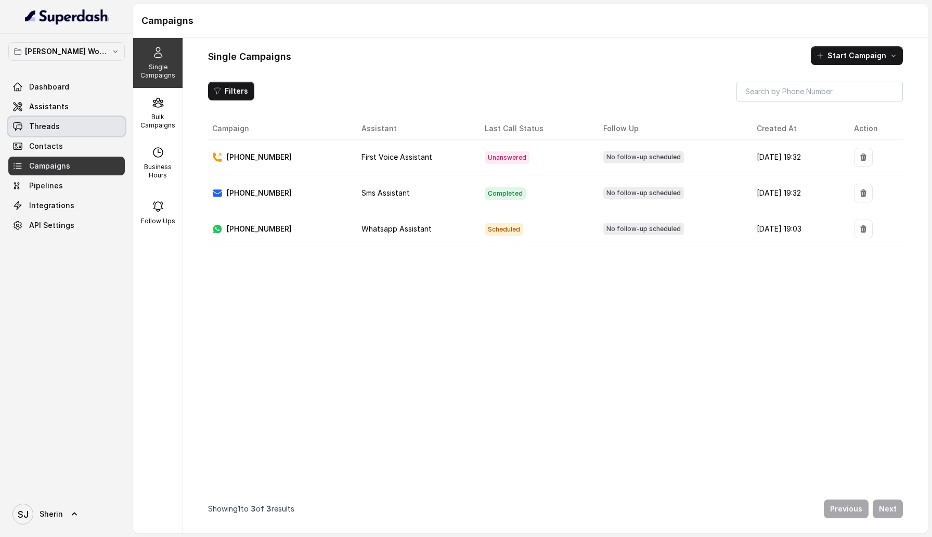
click at [68, 132] on link "Threads" at bounding box center [66, 126] width 117 height 19
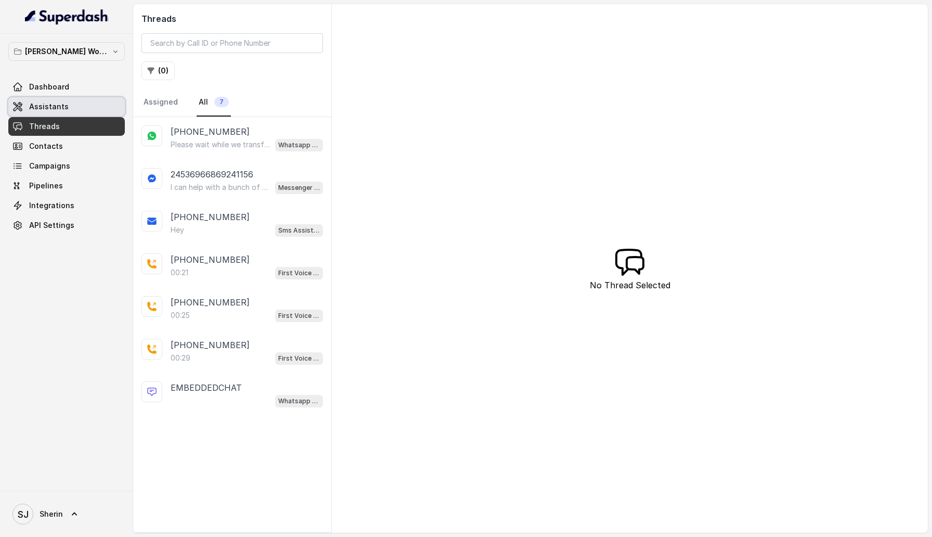
click at [62, 107] on span "Assistants" at bounding box center [49, 106] width 40 height 10
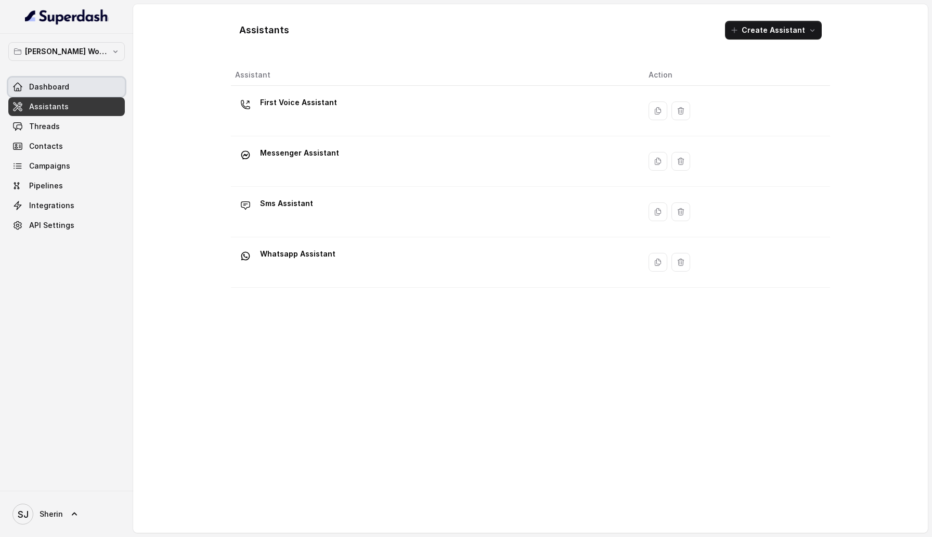
click at [59, 88] on span "Dashboard" at bounding box center [49, 87] width 40 height 10
